Goal: Information Seeking & Learning: Learn about a topic

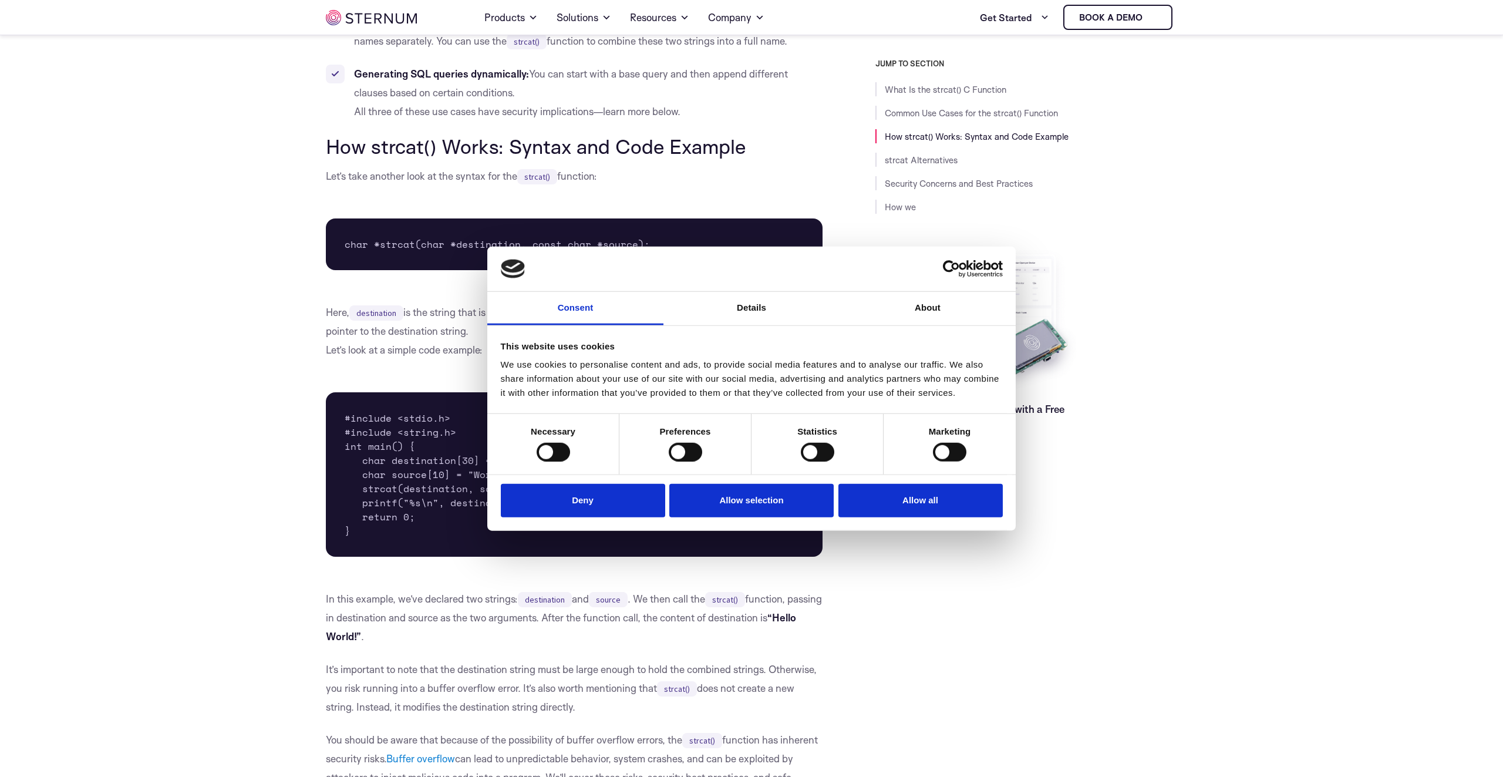
scroll to position [732, 0]
click at [786, 511] on button "Allow selection" at bounding box center [751, 500] width 164 height 33
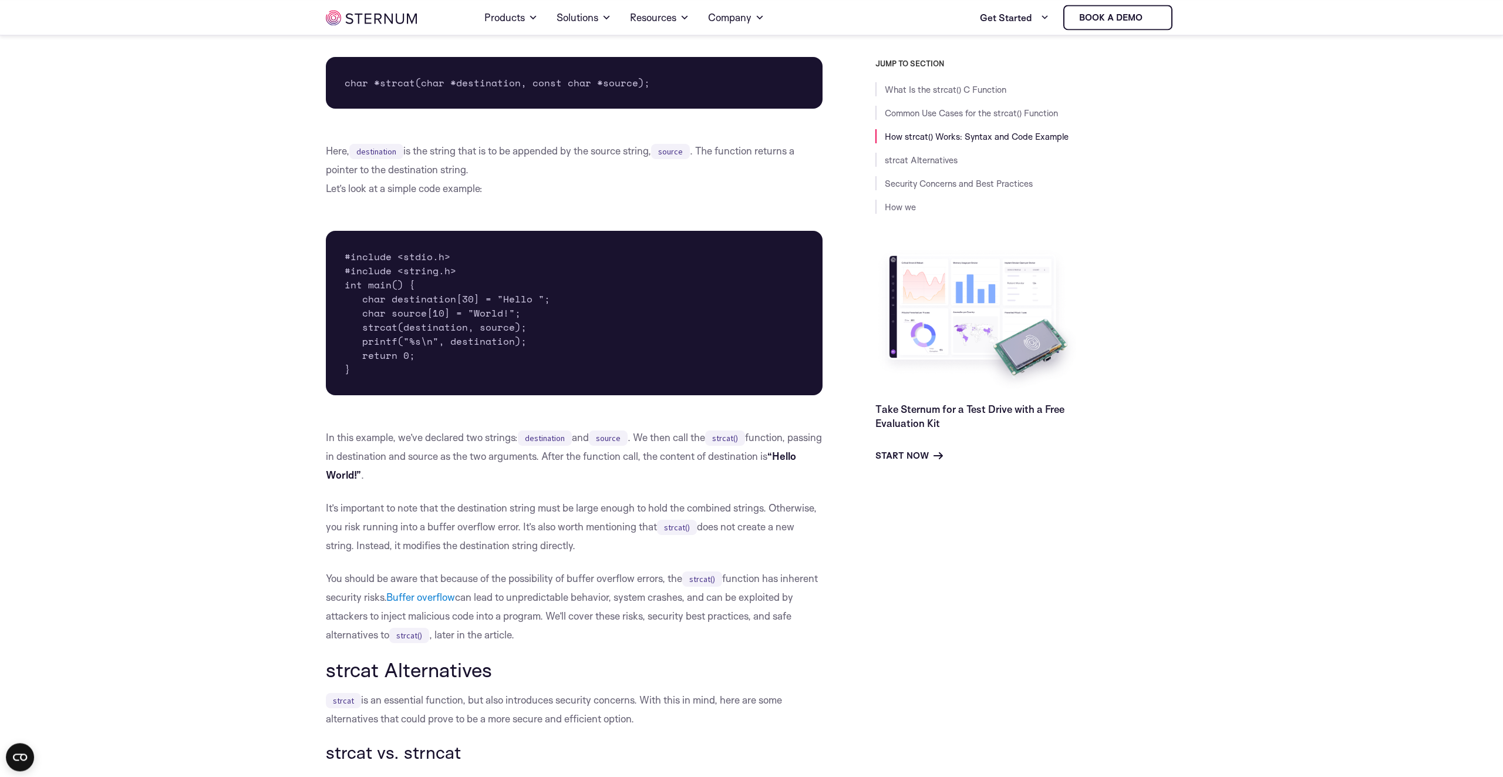
scroll to position [932, 0]
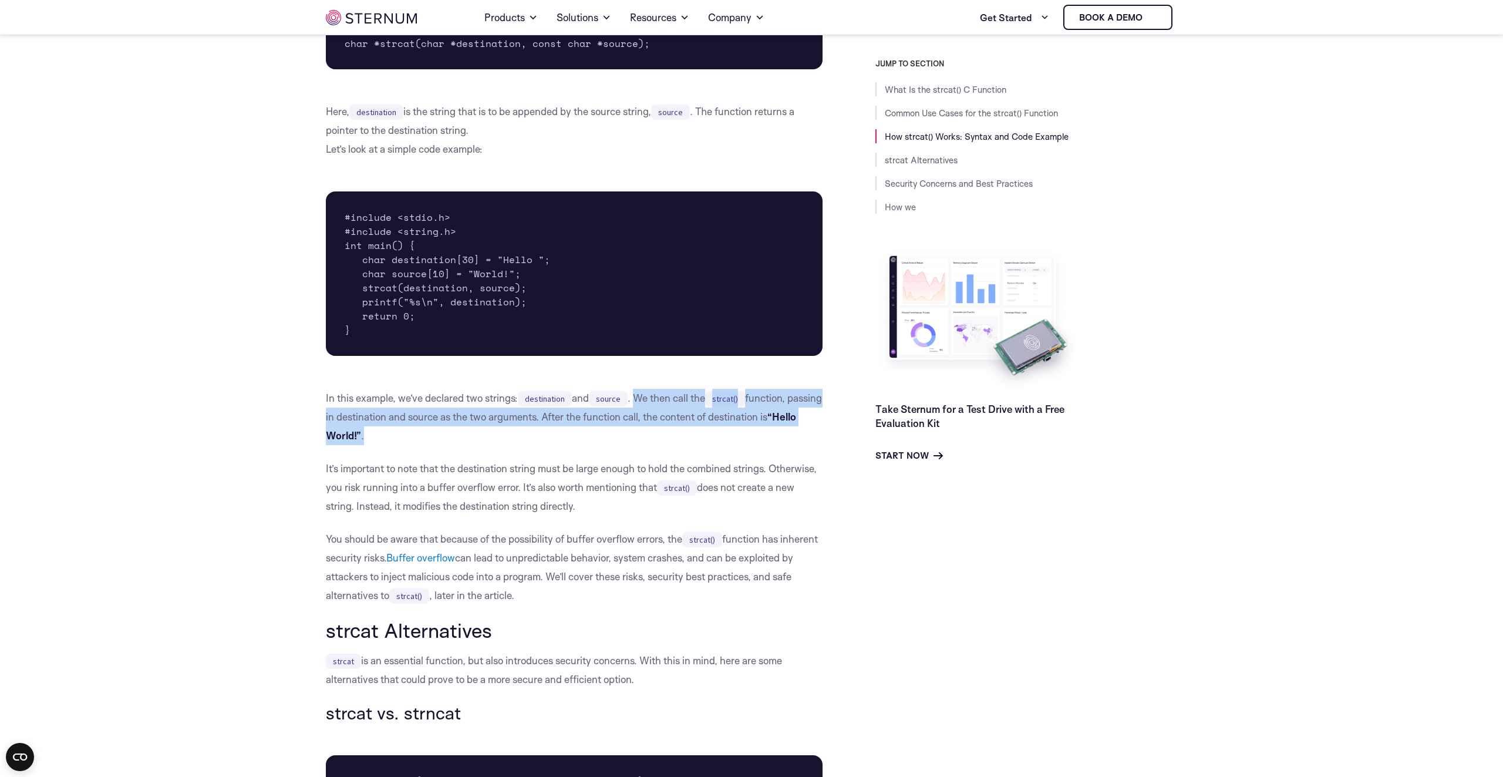
drag, startPoint x: 642, startPoint y: 393, endPoint x: 657, endPoint y: 437, distance: 47.0
click at [657, 437] on p "In this example, we’ve declared two strings: destination and source . We then c…" at bounding box center [574, 417] width 497 height 56
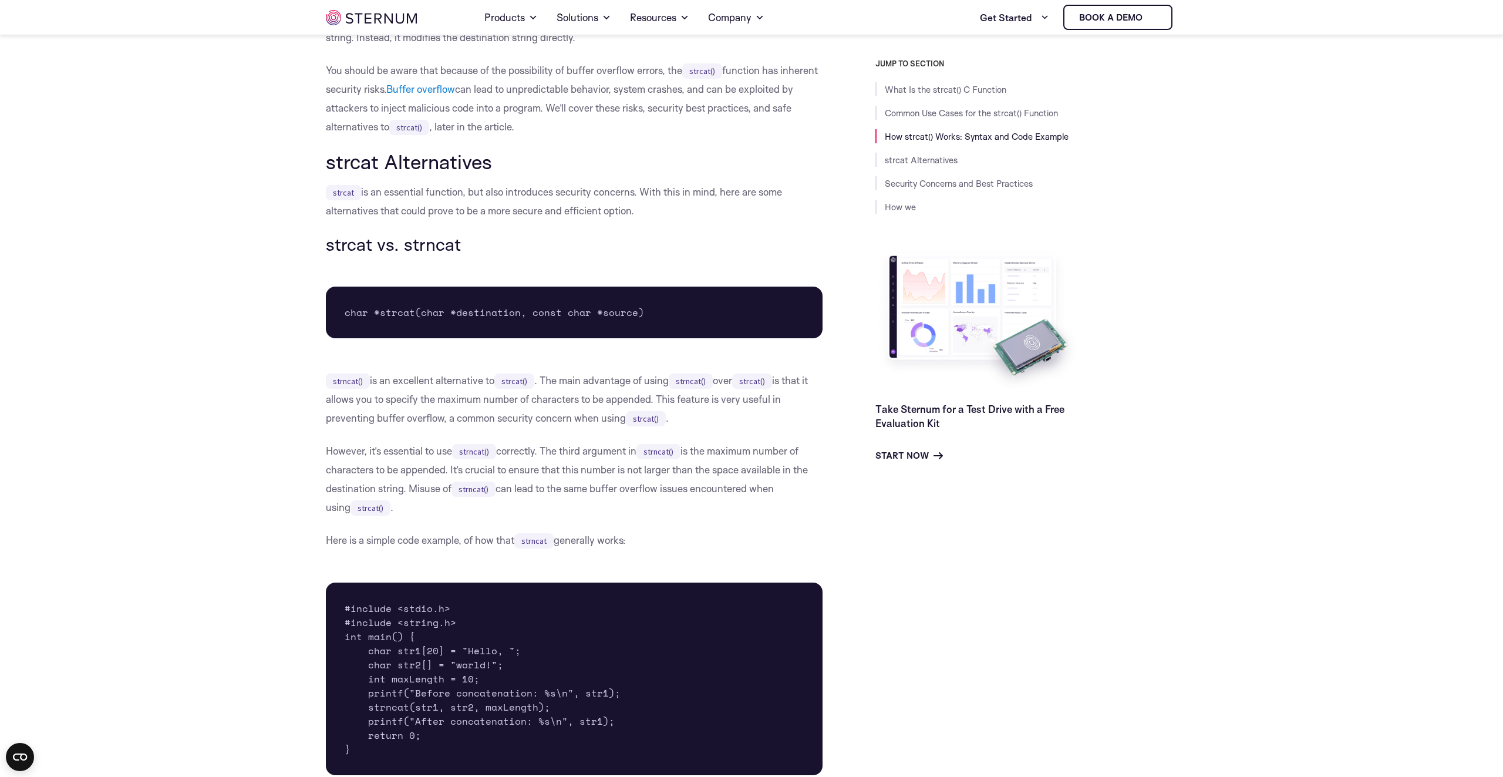
scroll to position [799, 0]
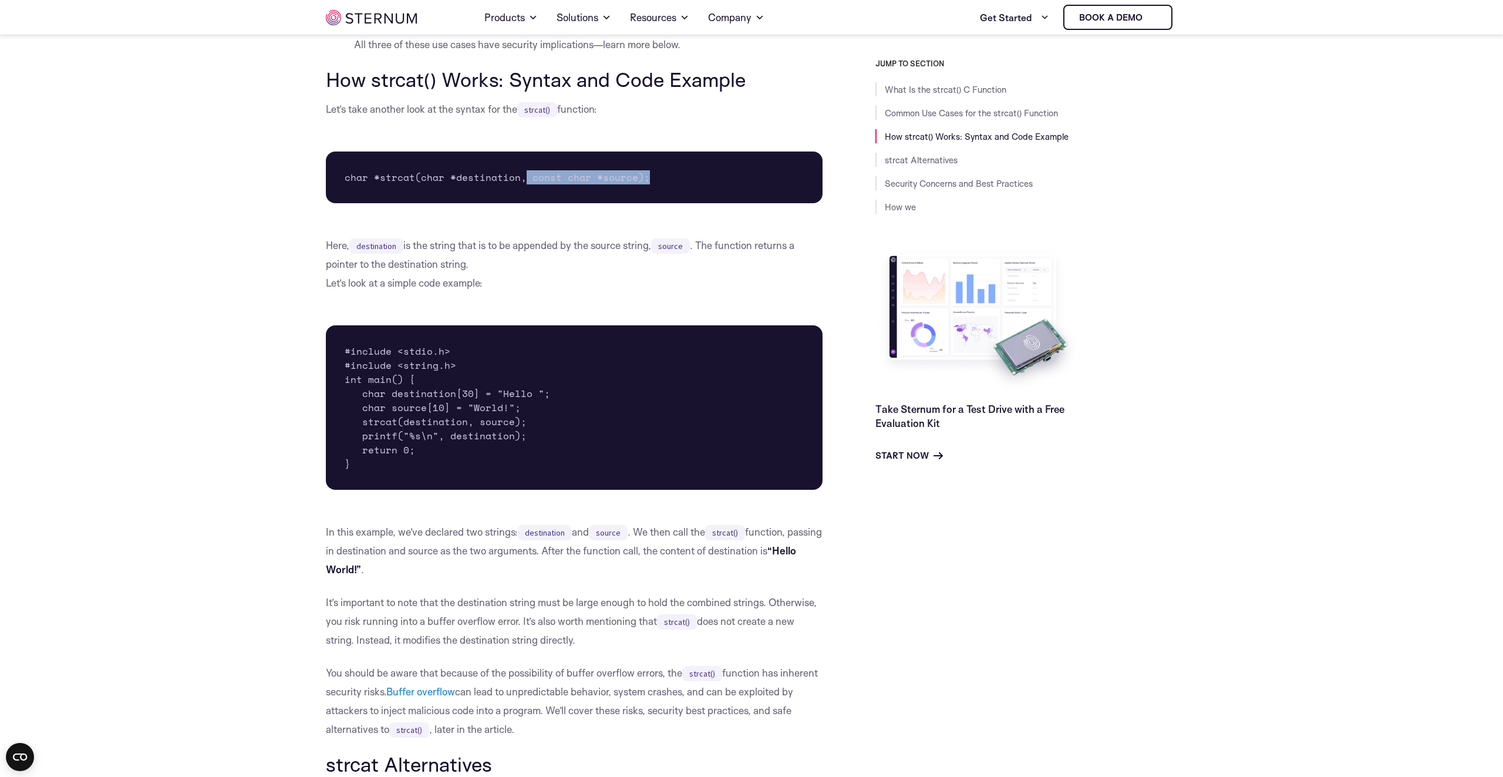
drag, startPoint x: 540, startPoint y: 176, endPoint x: 678, endPoint y: 176, distance: 137.4
click at [678, 176] on pre "char *strcat(char *destination, const char *source);" at bounding box center [574, 177] width 497 height 52
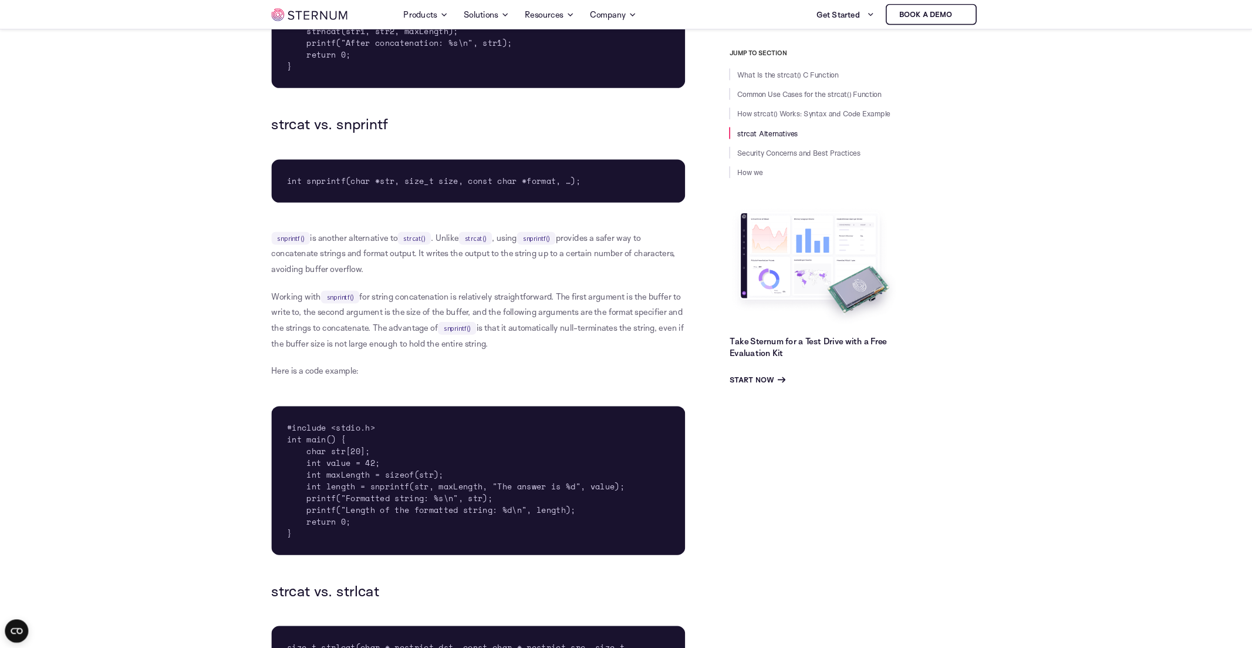
scroll to position [2673, 0]
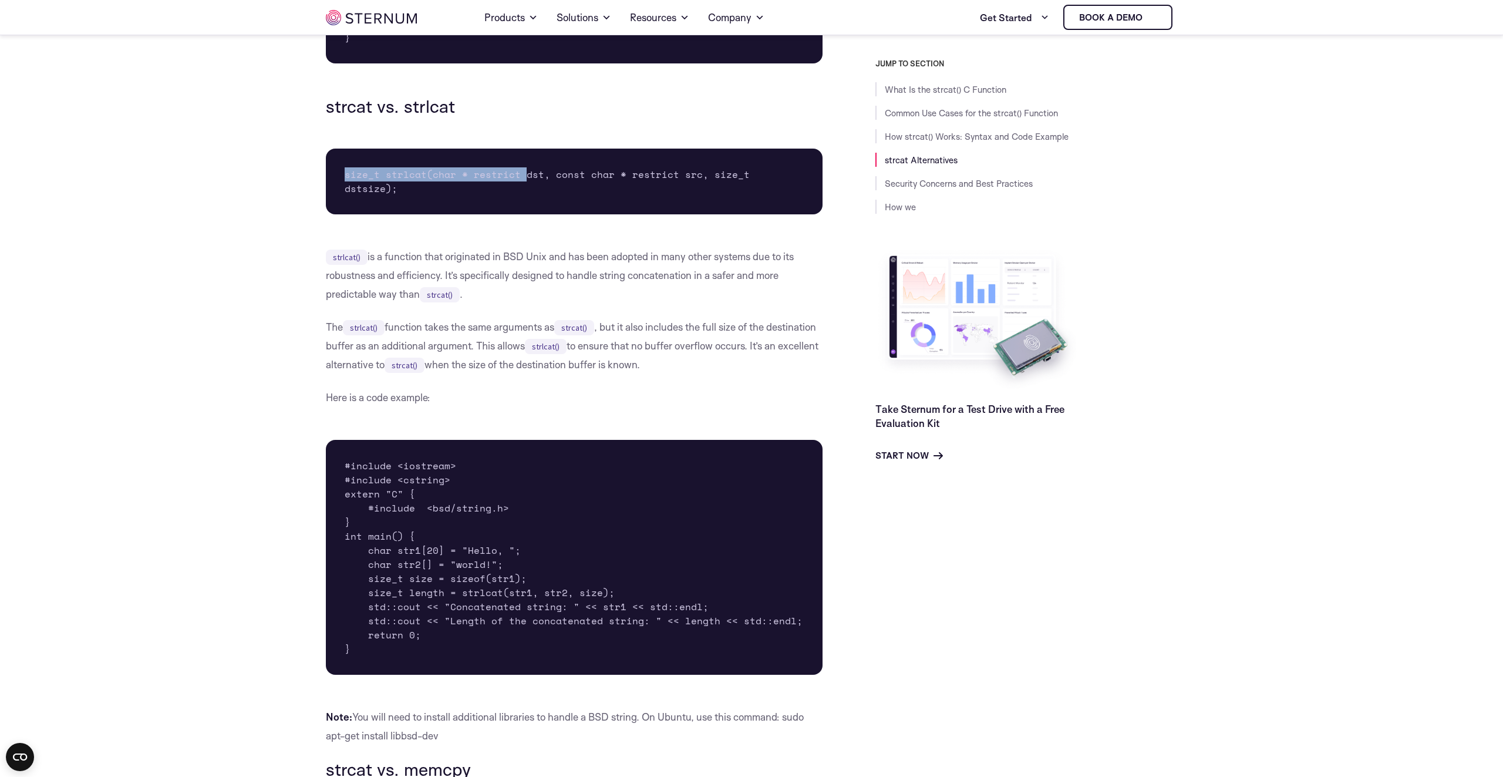
drag, startPoint x: 339, startPoint y: 161, endPoint x: 523, endPoint y: 169, distance: 183.4
click at [523, 169] on pre "size_t strlcat(char * restrict dst, const char * restrict src, size_t dstsize);" at bounding box center [574, 182] width 497 height 66
drag, startPoint x: 712, startPoint y: 173, endPoint x: 785, endPoint y: 179, distance: 73.7
click at [785, 179] on pre "size_t strlcat(char * restrict dst, const char * restrict src, size_t dstsize);" at bounding box center [574, 182] width 497 height 66
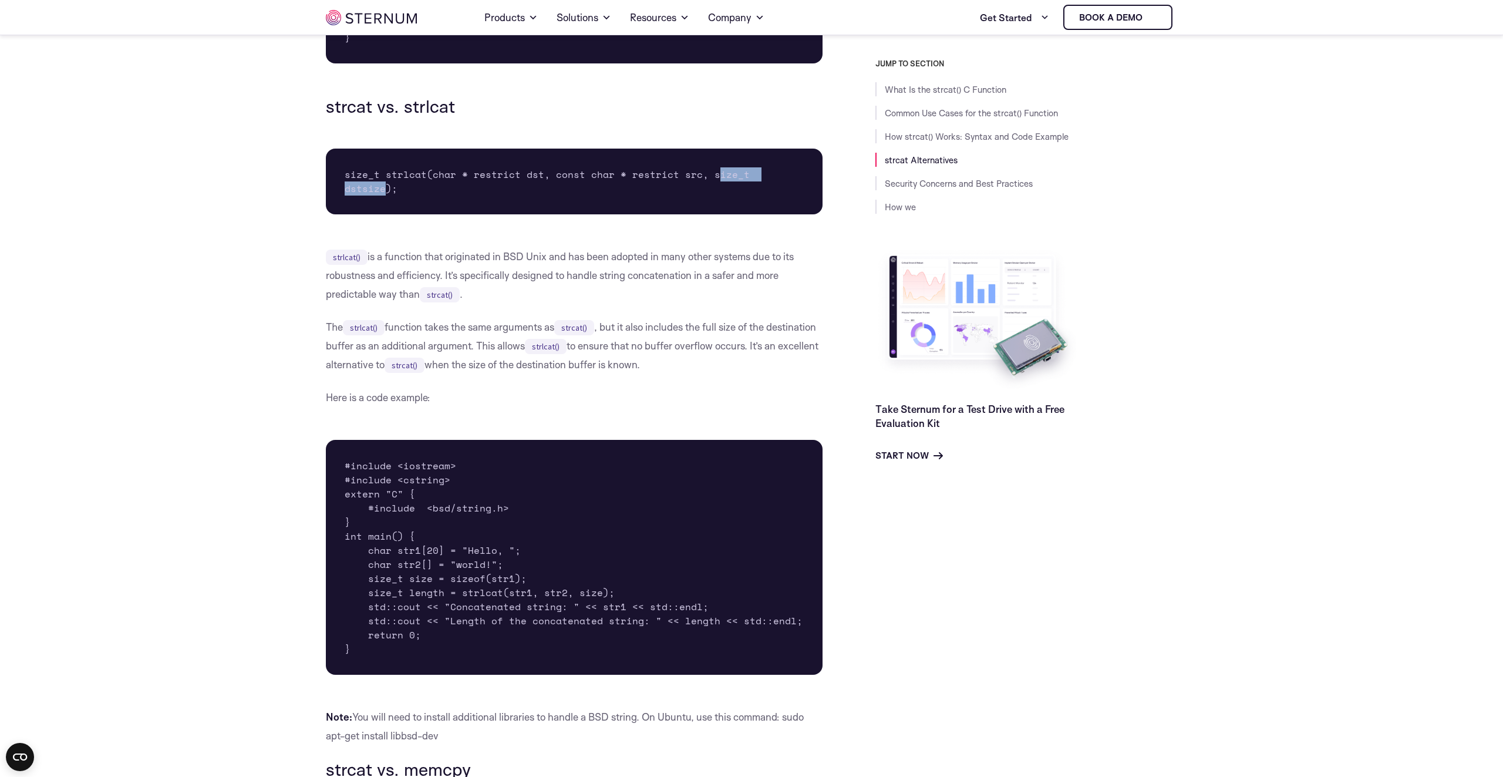
click at [785, 179] on pre "size_t strlcat(char * restrict dst, const char * restrict src, size_t dstsize);" at bounding box center [574, 182] width 497 height 66
drag, startPoint x: 785, startPoint y: 179, endPoint x: 722, endPoint y: 178, distance: 62.8
click at [722, 178] on pre "size_t strlcat(char * restrict dst, const char * restrict src, size_t dstsize);" at bounding box center [574, 182] width 497 height 66
click at [466, 247] on p "strlcat() is a function that originated in BSD Unix and has been adopted in man…" at bounding box center [574, 275] width 497 height 56
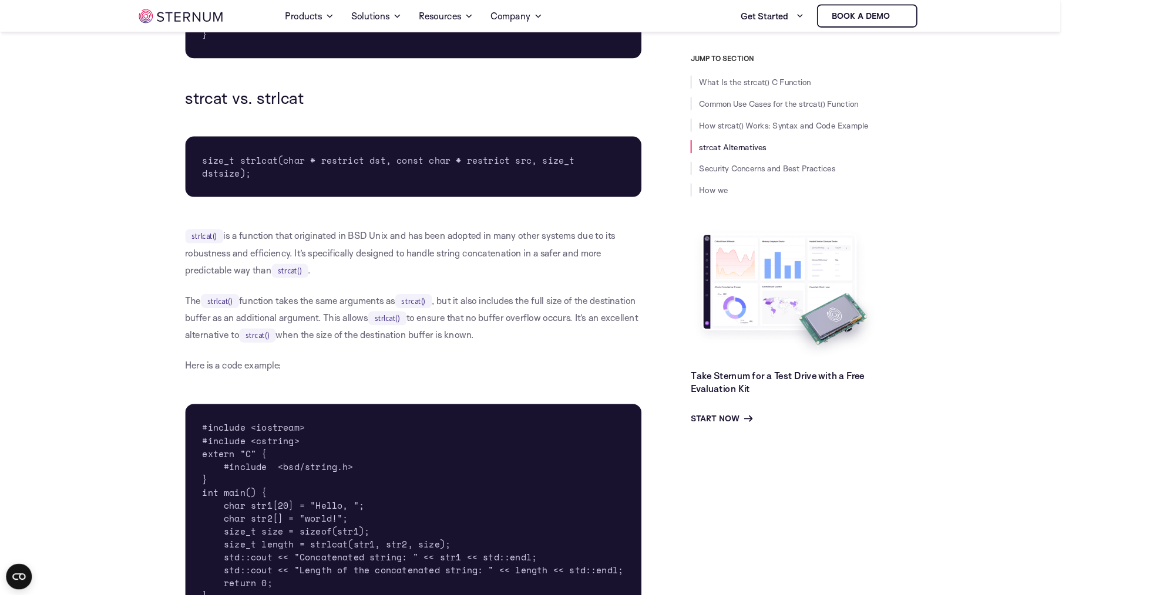
scroll to position [2672, 0]
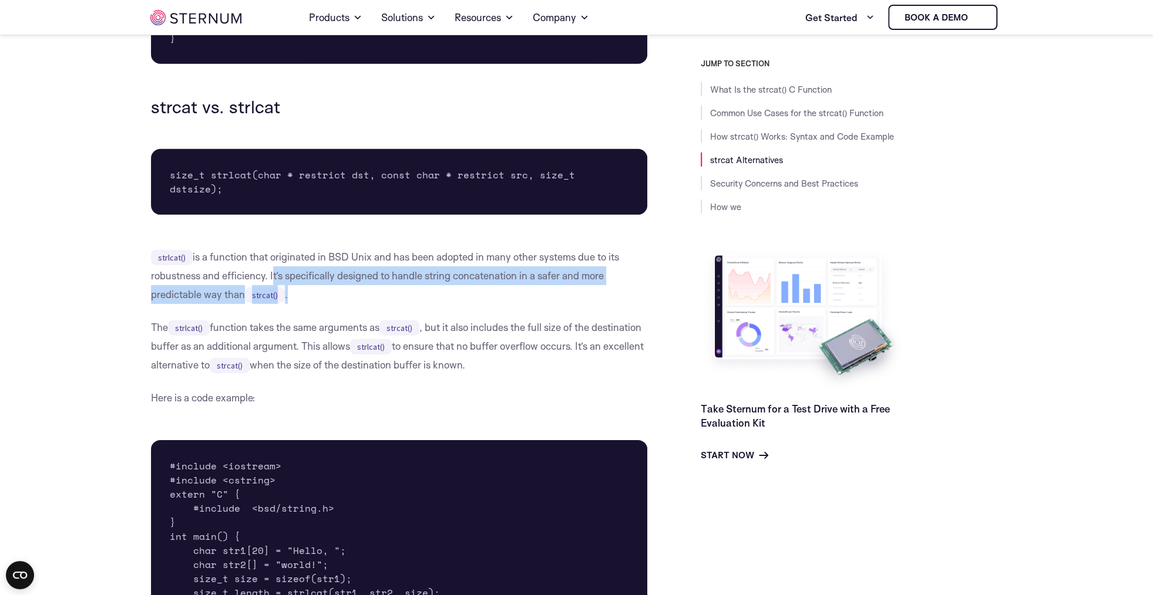
drag, startPoint x: 269, startPoint y: 258, endPoint x: 375, endPoint y: 274, distance: 107.5
click at [375, 274] on p "strlcat() is a function that originated in BSD Unix and has been adopted in man…" at bounding box center [399, 276] width 497 height 56
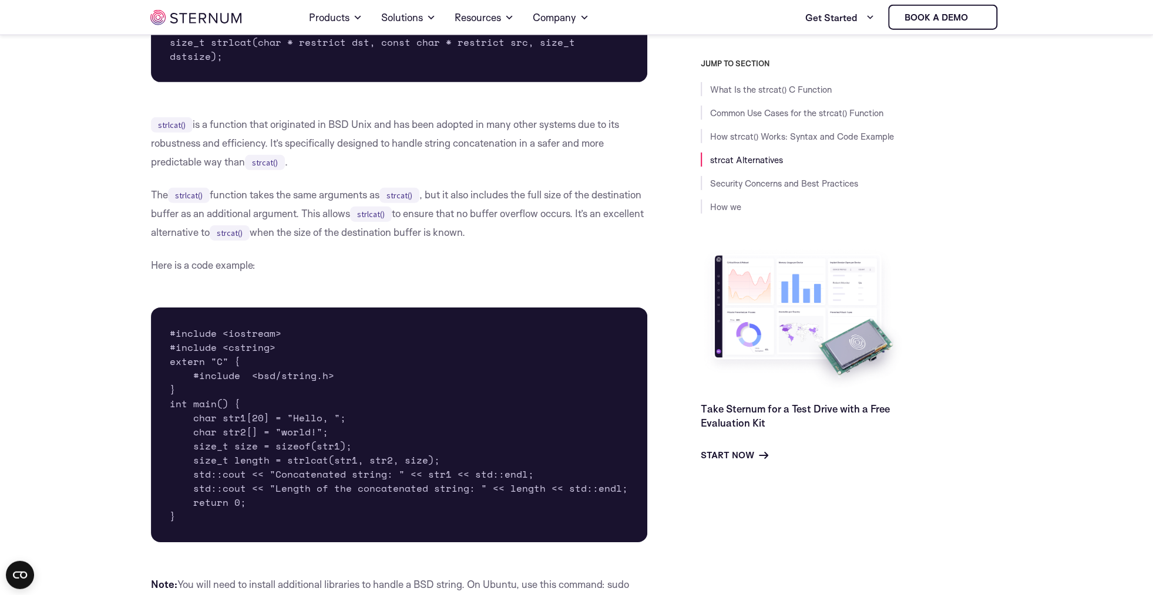
scroll to position [2807, 0]
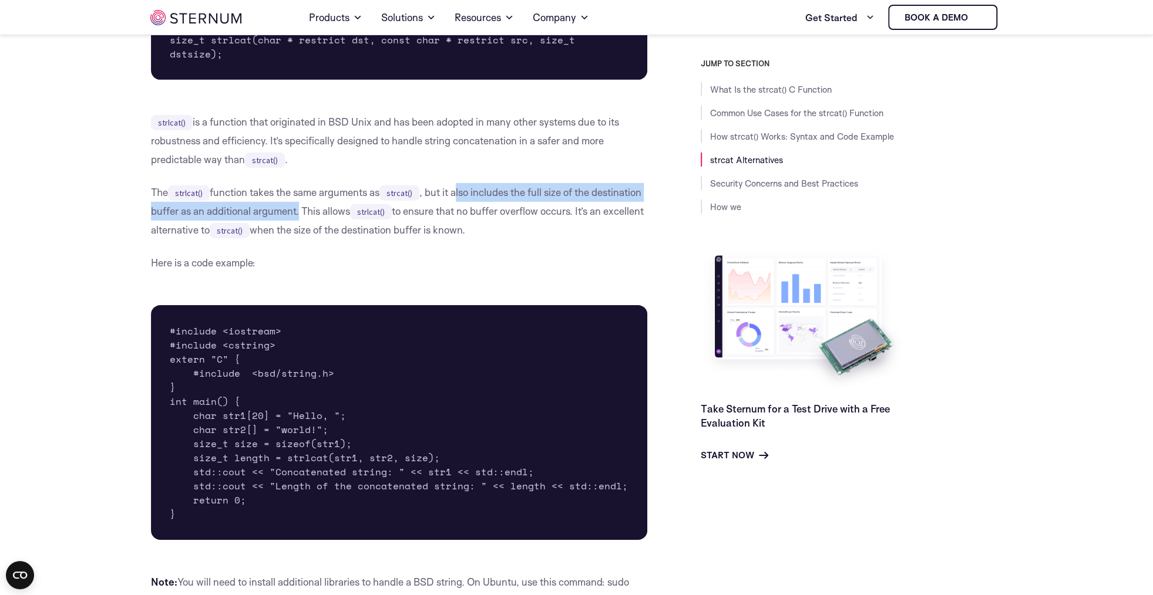
drag, startPoint x: 507, startPoint y: 180, endPoint x: 352, endPoint y: 200, distance: 155.6
click at [352, 200] on p "The strlcat() function takes the same arguments as strcat() , but it also inclu…" at bounding box center [399, 211] width 497 height 56
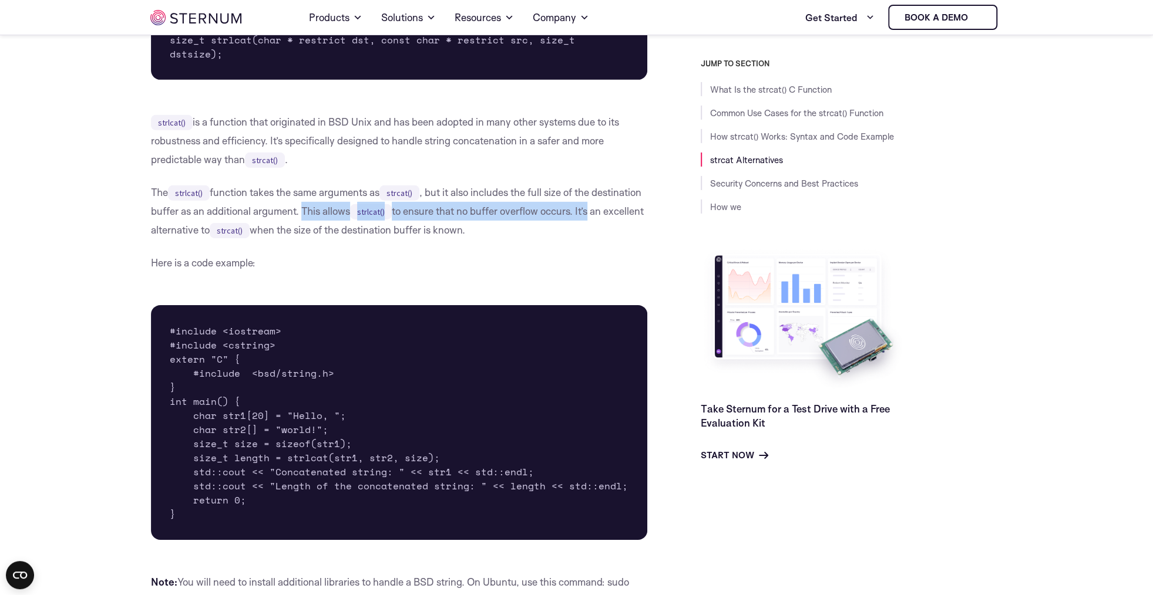
drag, startPoint x: 356, startPoint y: 197, endPoint x: 629, endPoint y: 213, distance: 274.1
click at [642, 204] on p "The strlcat() function takes the same arguments as strcat() , but it also inclu…" at bounding box center [399, 211] width 497 height 56
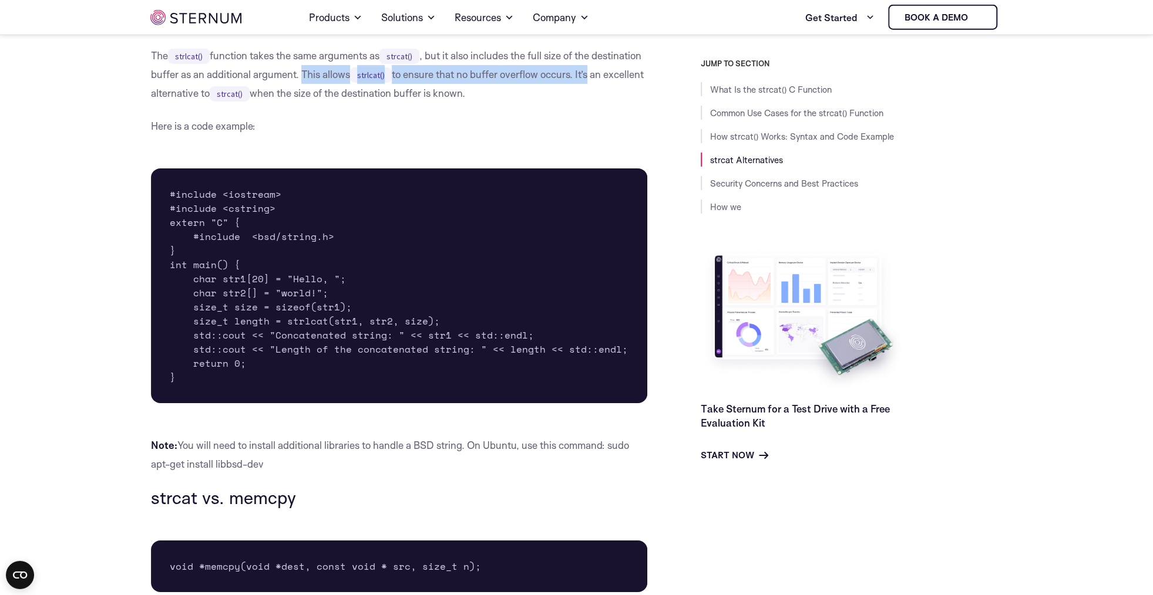
scroll to position [2942, 0]
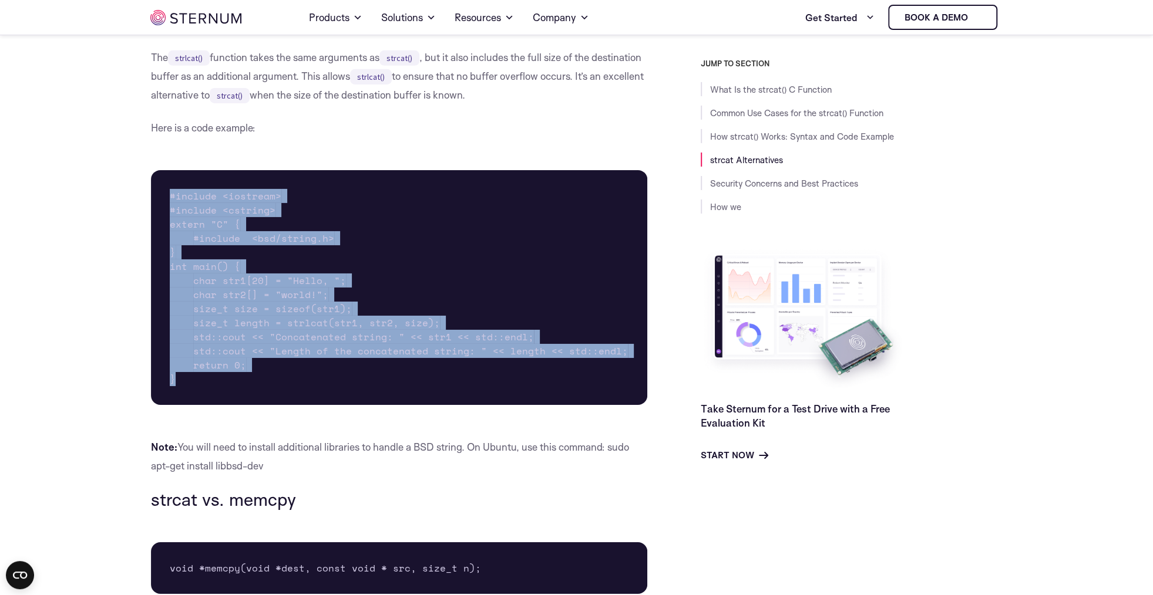
drag, startPoint x: 225, startPoint y: 362, endPoint x: 163, endPoint y: 180, distance: 191.6
click at [172, 176] on pre "#include <iostream> #include <cstring> extern "C" { #include <bsd/string.h> } i…" at bounding box center [399, 287] width 497 height 235
copy pre "#include <iostream> #include <cstring> extern "C" { #include <bsd/string.h> } i…"
click at [273, 265] on pre "#include <iostream> #include <cstring> extern "C" { #include <bsd/string.h> } i…" at bounding box center [399, 287] width 497 height 235
